Goal: Information Seeking & Learning: Find specific fact

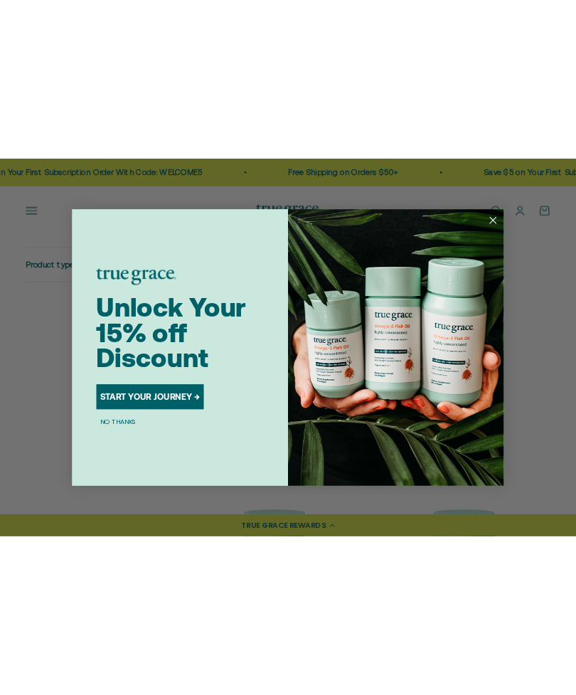
scroll to position [550, 0]
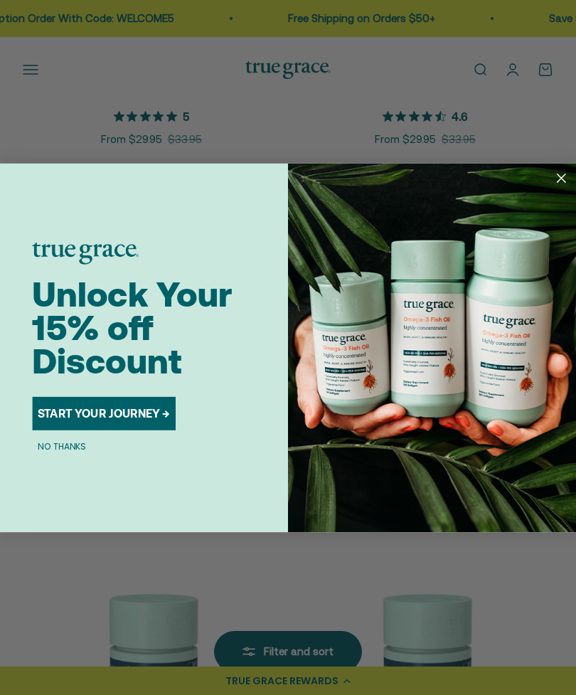
click at [558, 181] on icon "Close dialog" at bounding box center [562, 178] width 8 height 8
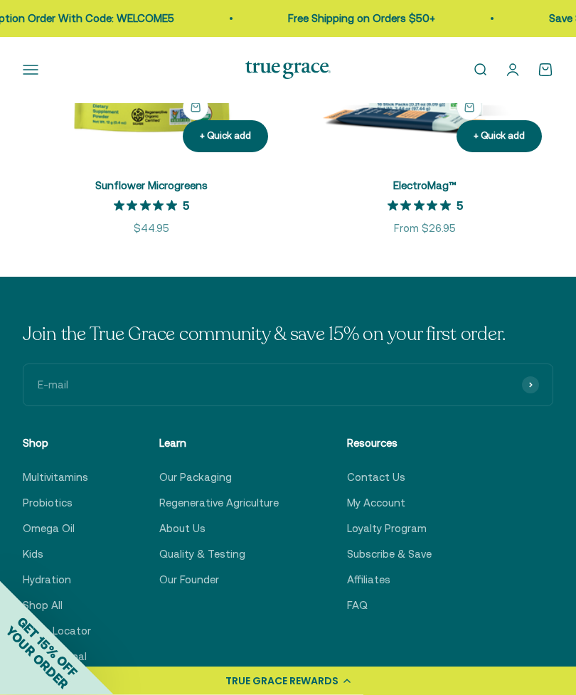
scroll to position [4107, 0]
click at [46, 475] on link "Multivitamins" at bounding box center [55, 477] width 65 height 17
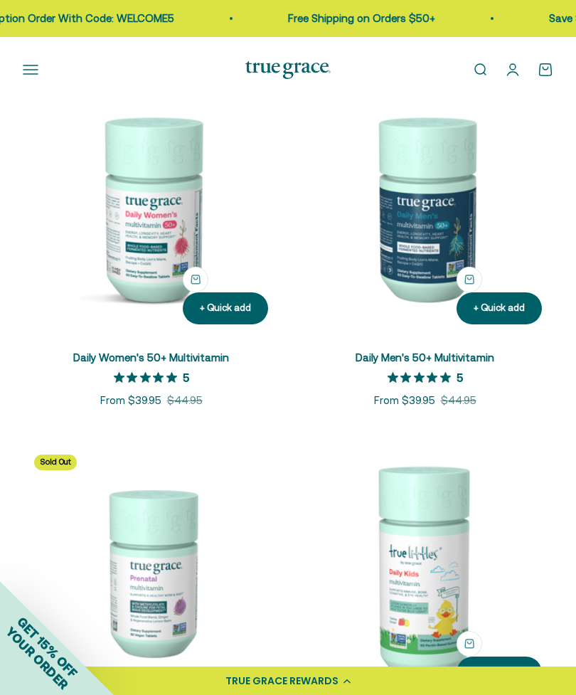
scroll to position [989, 0]
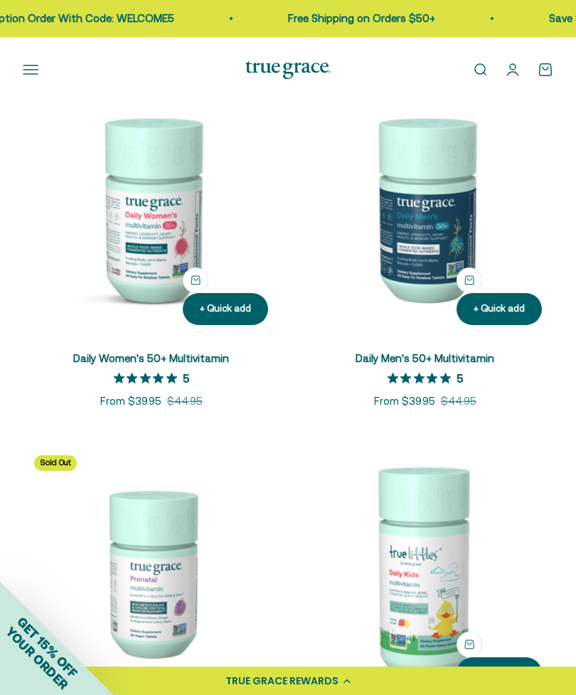
click at [437, 214] on img at bounding box center [425, 208] width 257 height 257
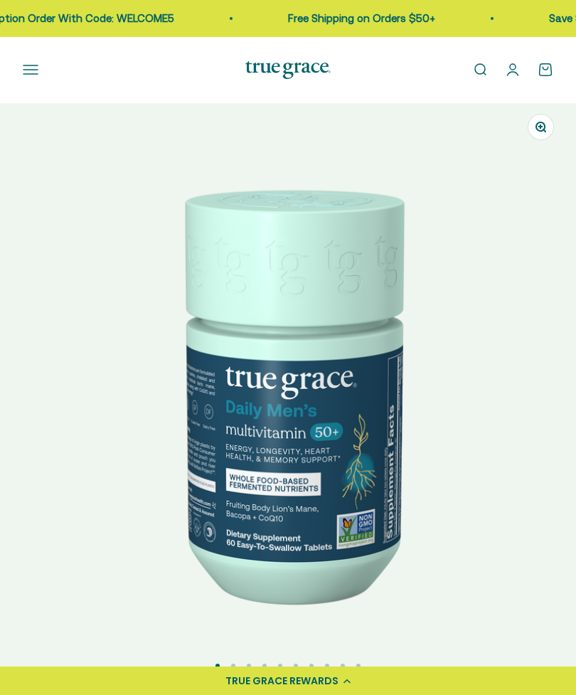
select select "3"
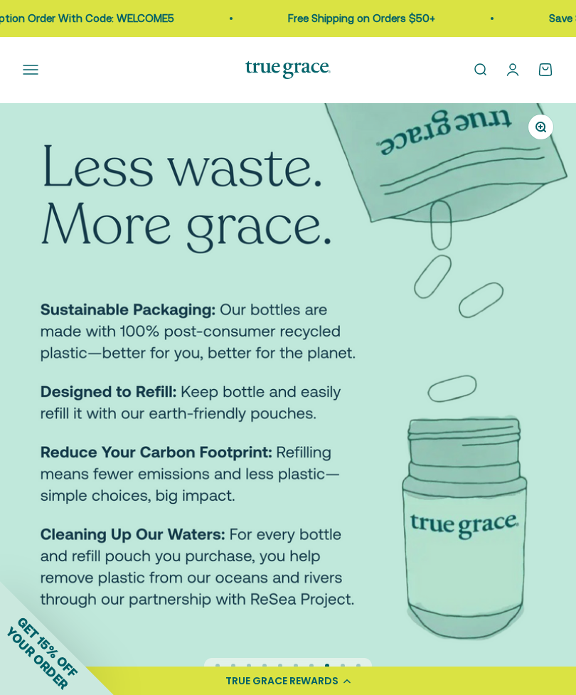
click at [481, 63] on link "Open search" at bounding box center [480, 70] width 16 height 16
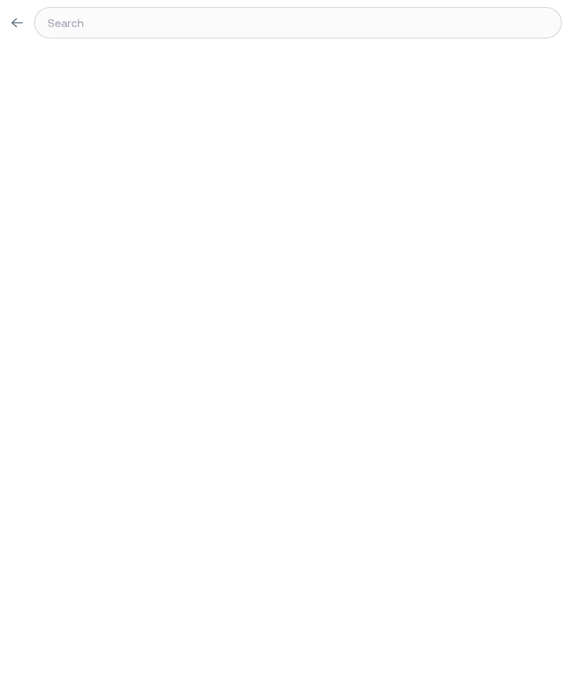
click at [470, 270] on div at bounding box center [288, 371] width 576 height 650
click at [341, 26] on input at bounding box center [298, 22] width 528 height 31
type input "V"
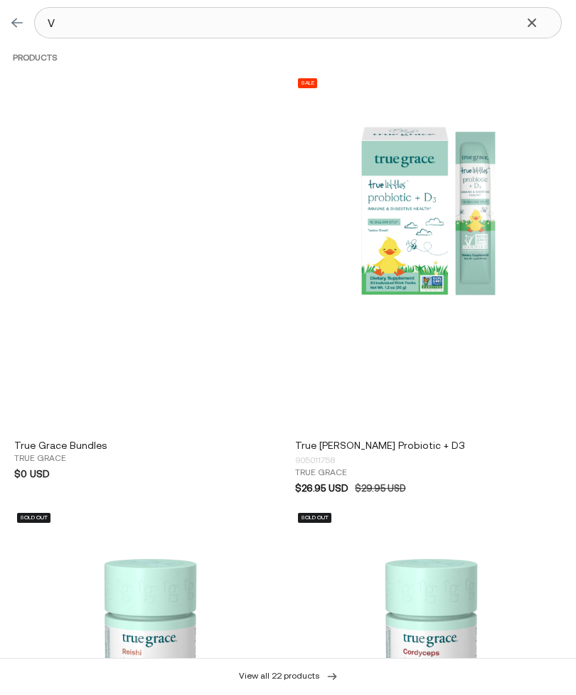
type input "Vi"
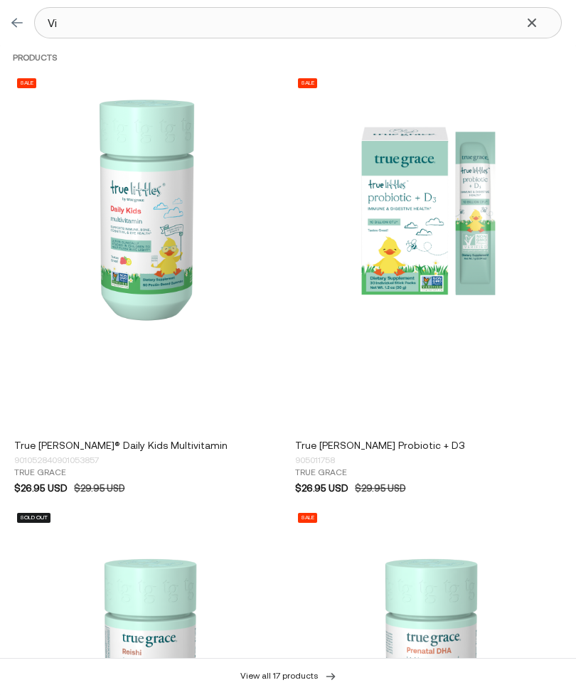
type input "Vit"
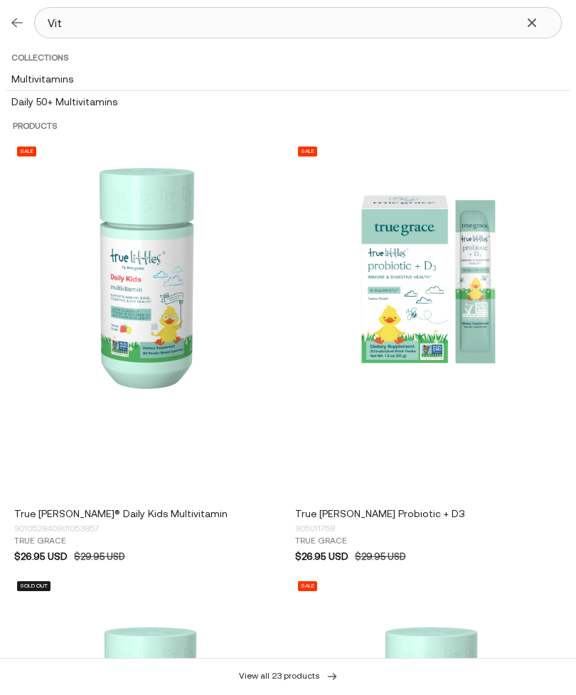
type input "Vita"
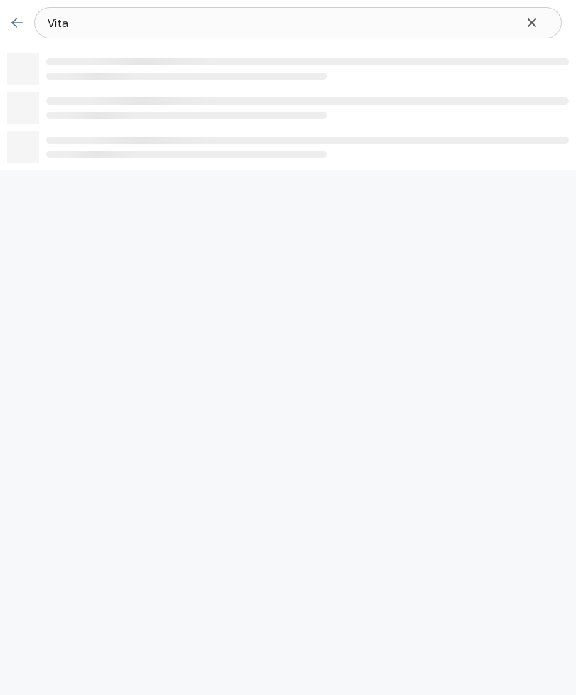
type input "Vitam"
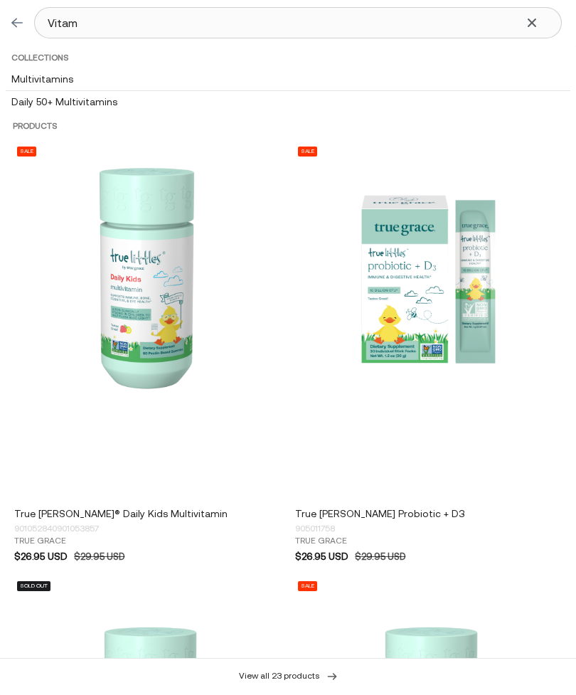
type input "Vitami"
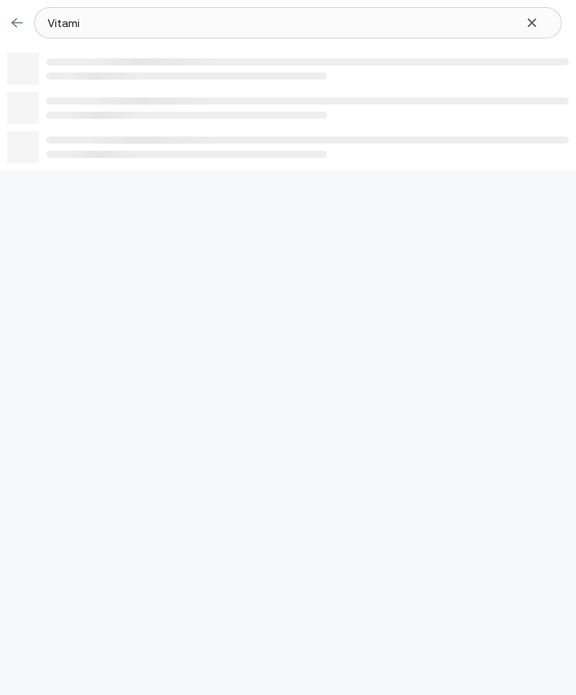
type input "Vitamin"
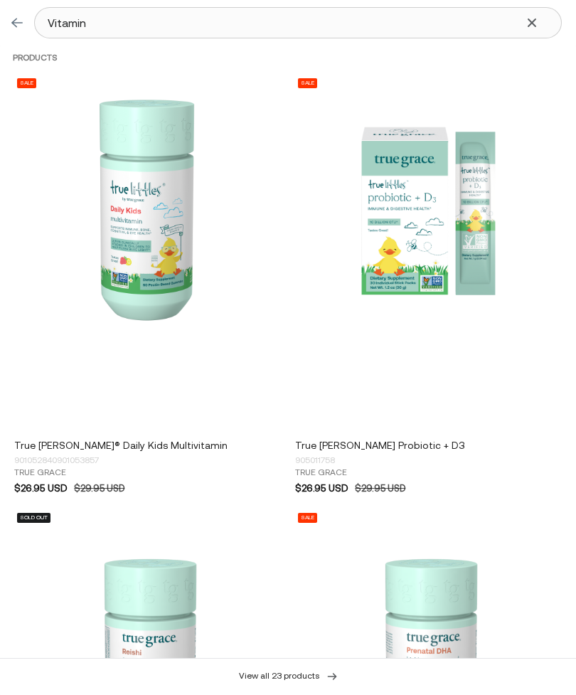
type input "Vitamin"
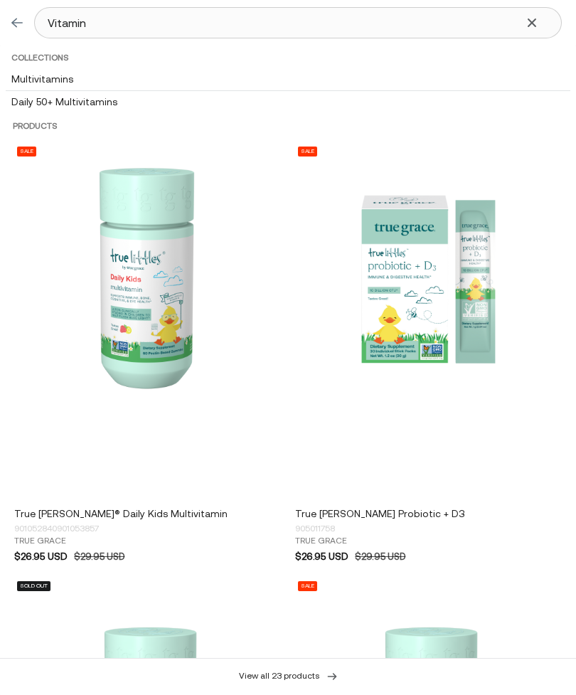
type input "[MEDICAL_DATA]"
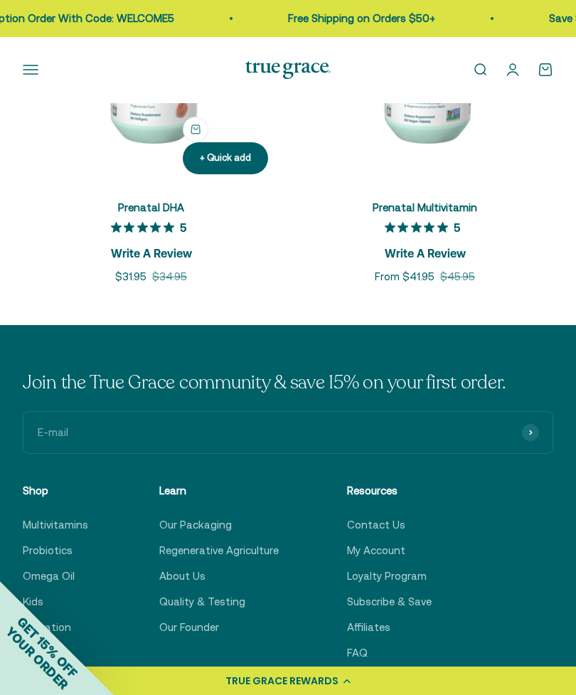
scroll to position [1912, 0]
